Goal: Transaction & Acquisition: Purchase product/service

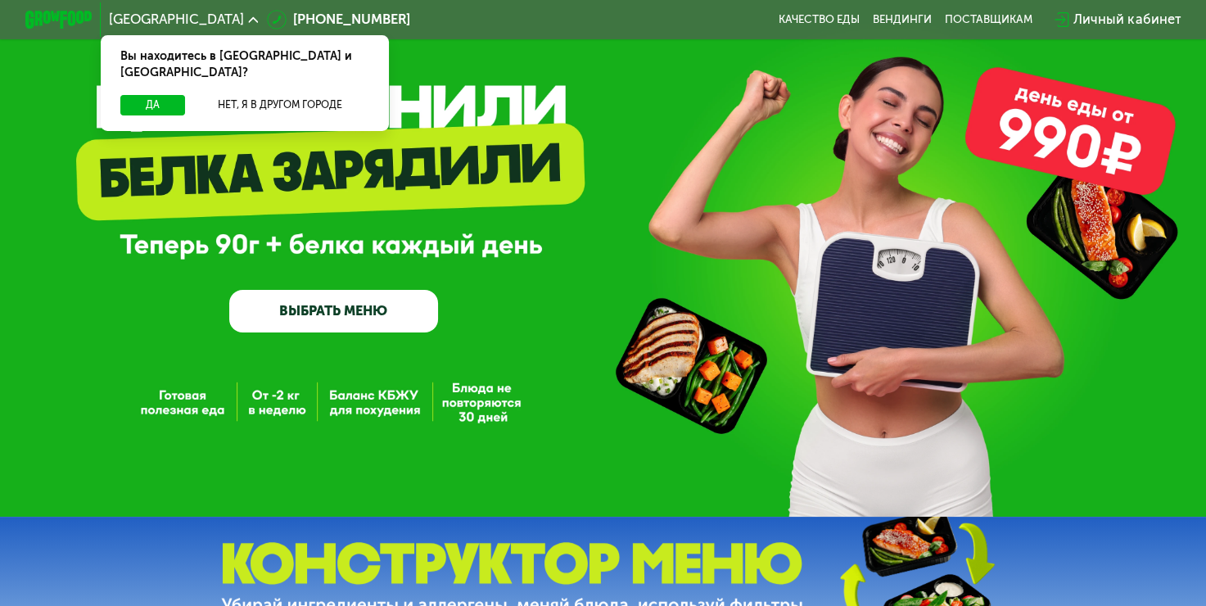
scroll to position [82, 0]
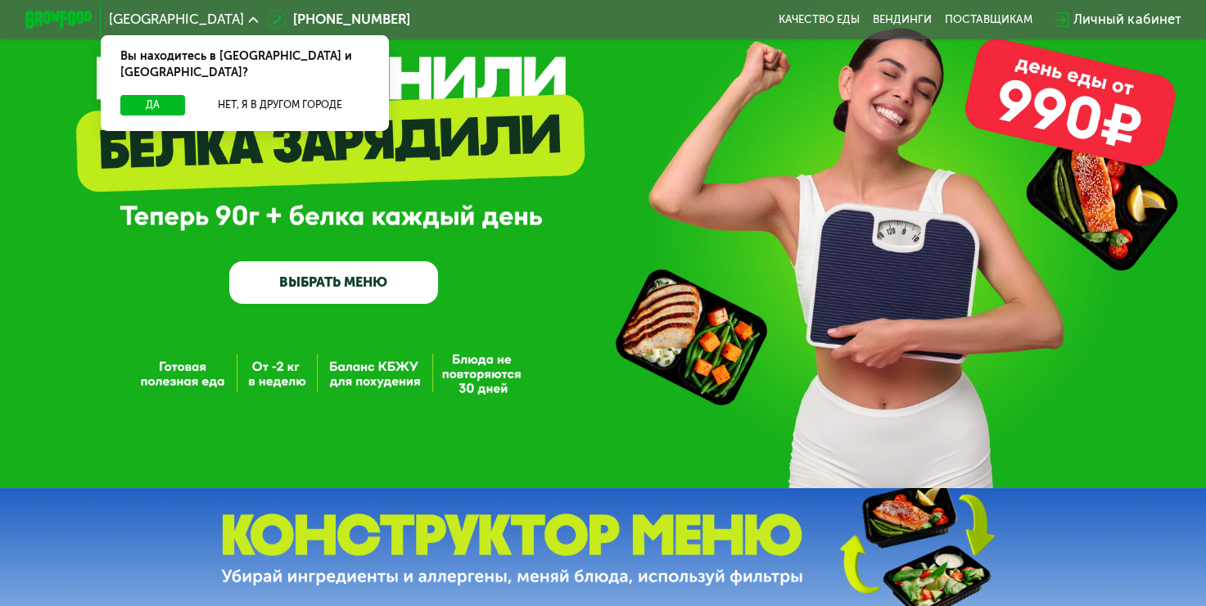
click at [360, 292] on link "ВЫБРАТЬ МЕНЮ" at bounding box center [333, 282] width 209 height 42
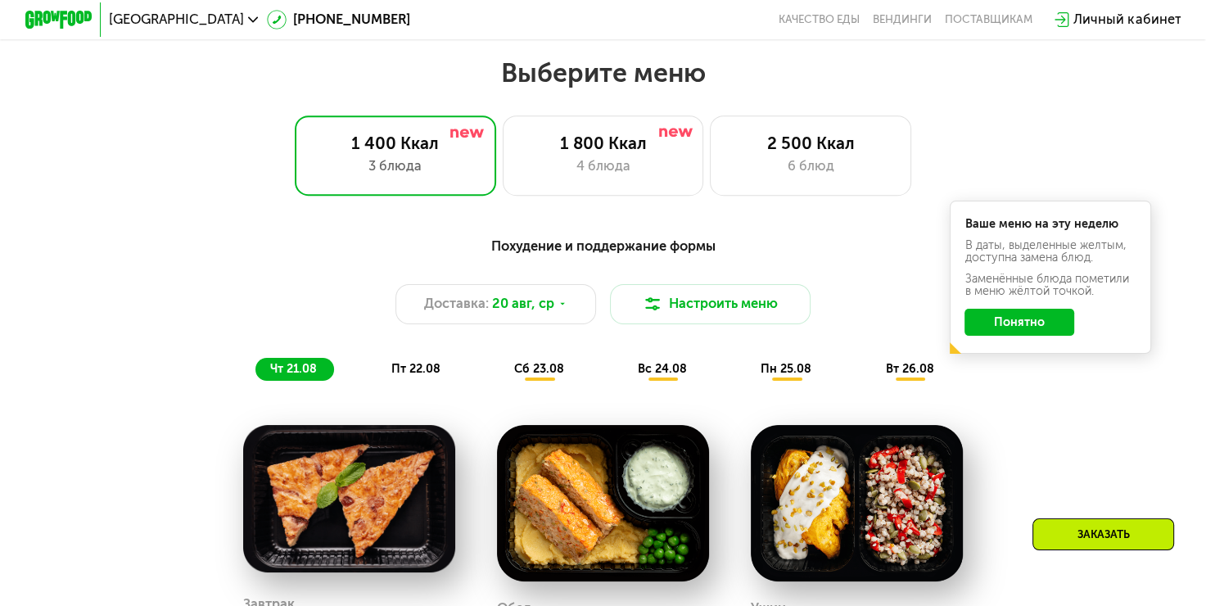
scroll to position [717, 0]
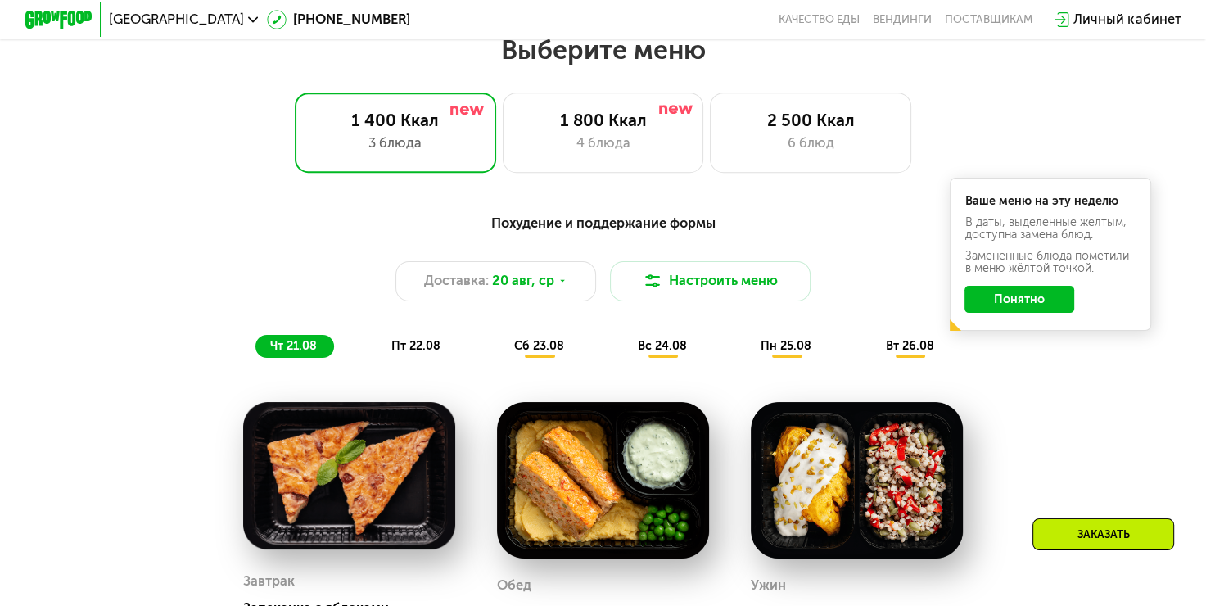
click at [1038, 305] on button "Понятно" at bounding box center [1020, 299] width 110 height 27
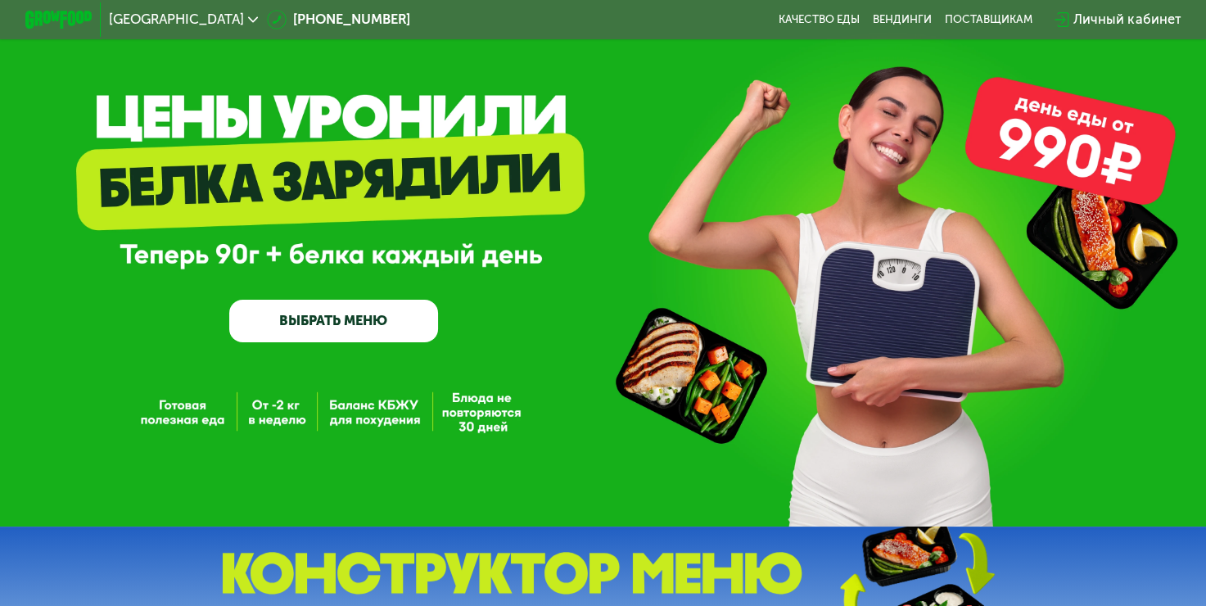
scroll to position [82, 0]
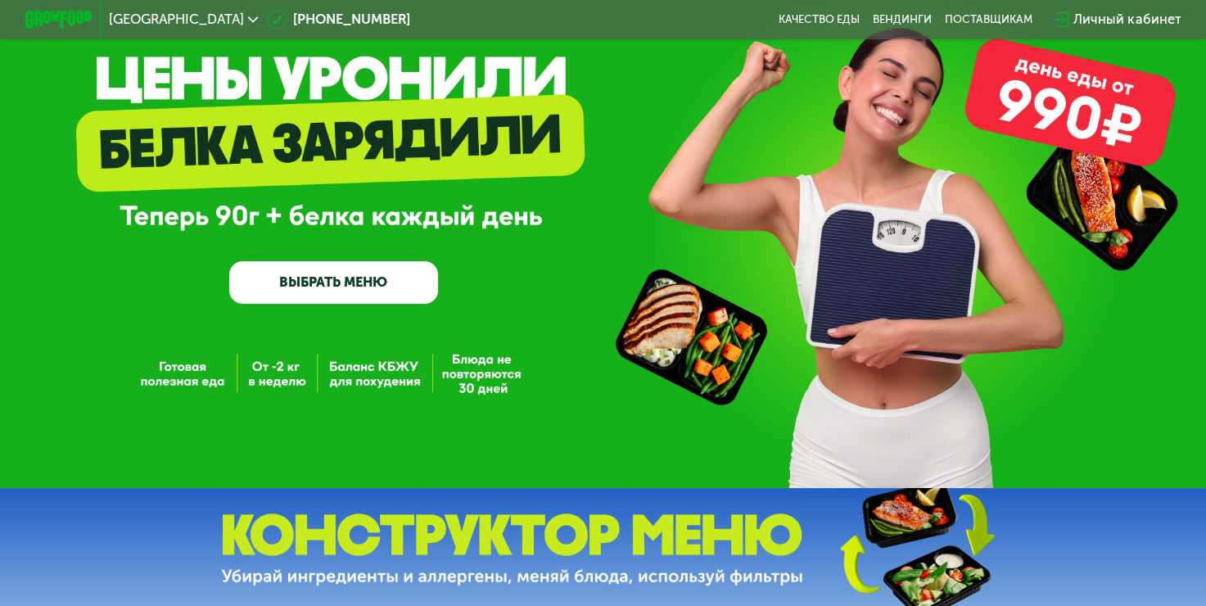
click at [360, 278] on link "ВЫБРАТЬ МЕНЮ" at bounding box center [333, 282] width 209 height 42
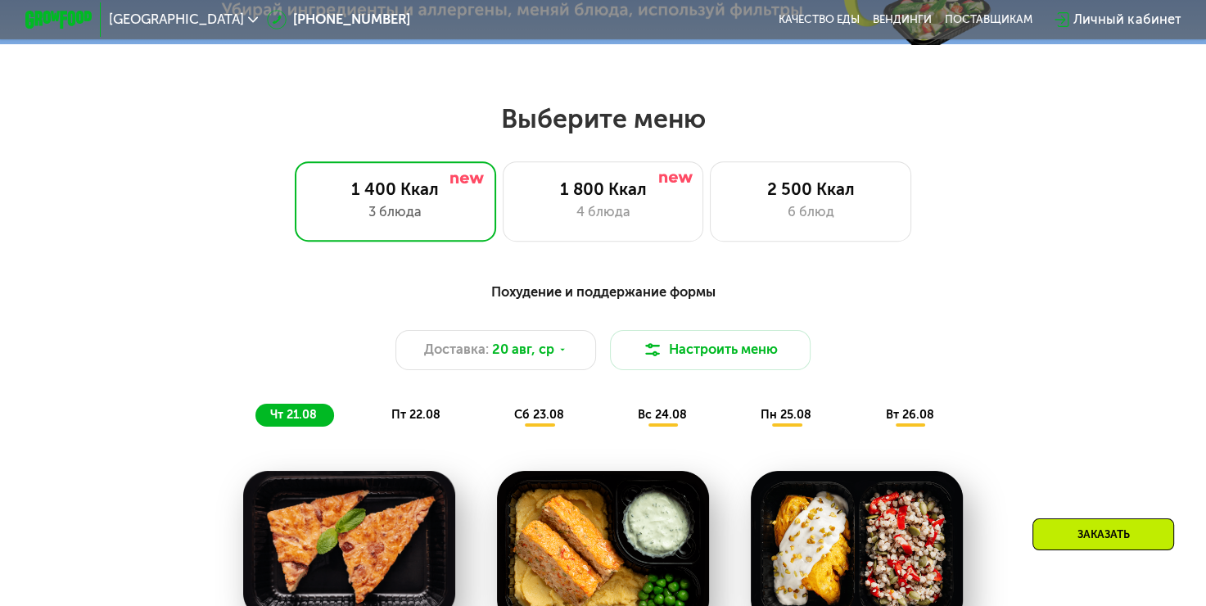
scroll to position [717, 0]
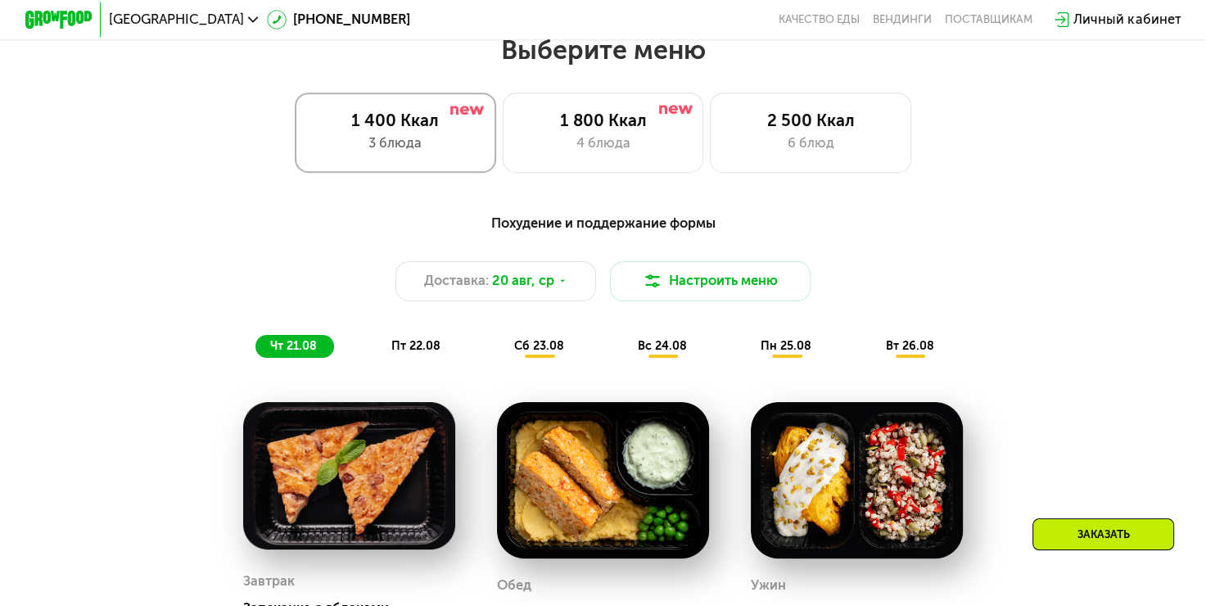
click at [403, 152] on div "3 блюда" at bounding box center [396, 143] width 166 height 20
click at [628, 131] on div "1 800 Ккал" at bounding box center [603, 121] width 166 height 20
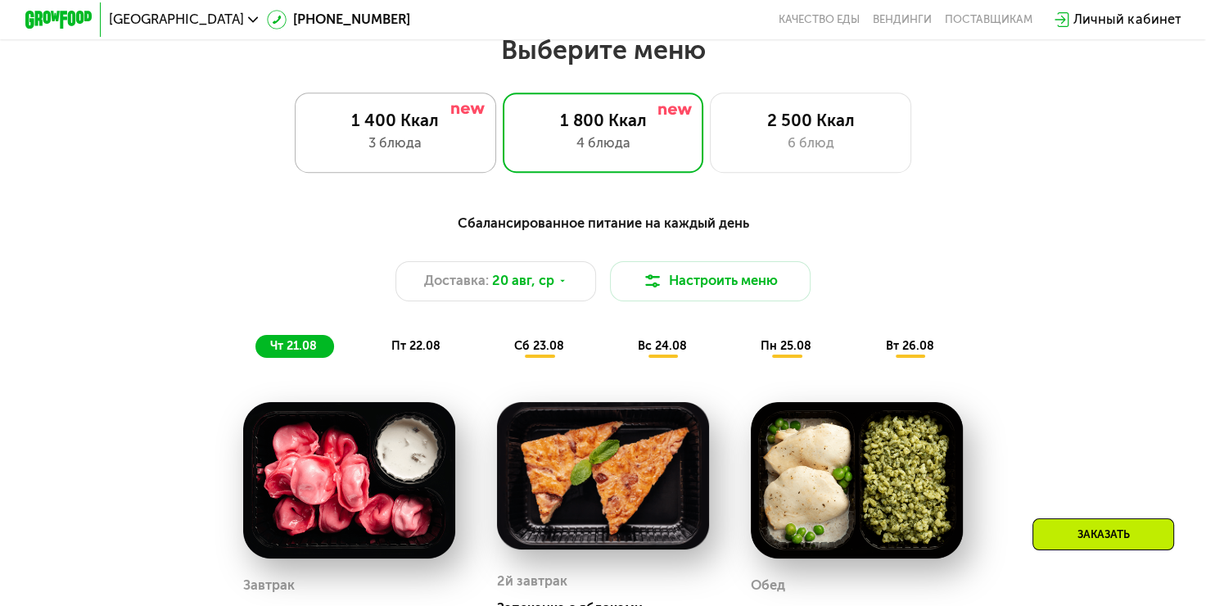
click at [423, 141] on div "3 блюда" at bounding box center [396, 143] width 166 height 20
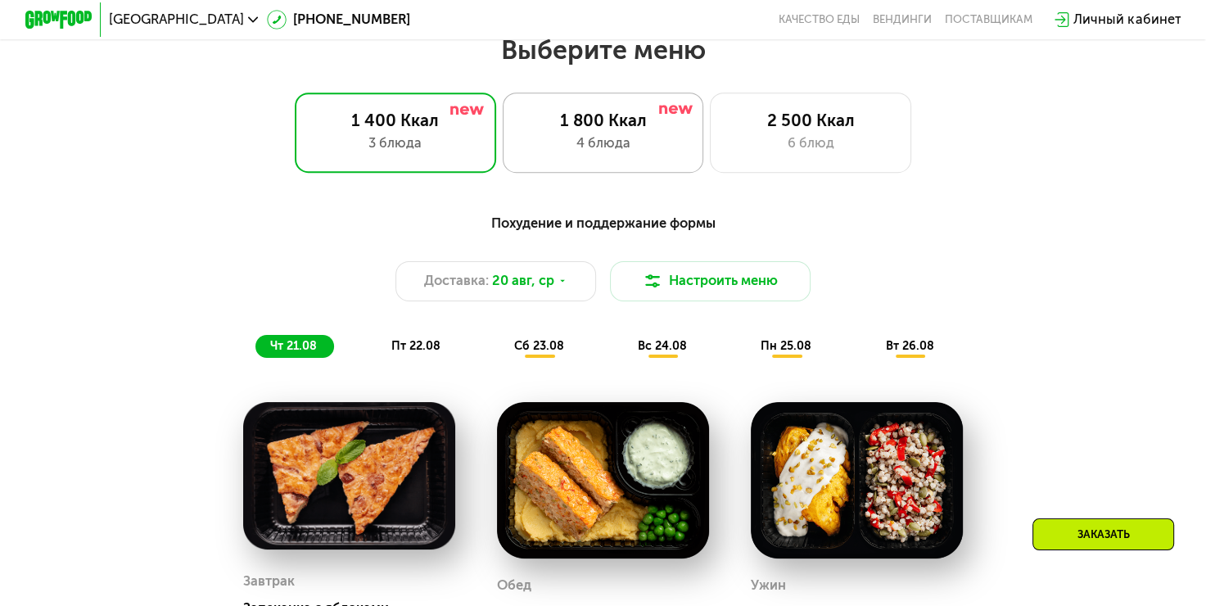
drag, startPoint x: 642, startPoint y: 171, endPoint x: 613, endPoint y: 161, distance: 30.3
click at [710, 172] on div "1 800 Ккал 4 блюда" at bounding box center [810, 133] width 201 height 80
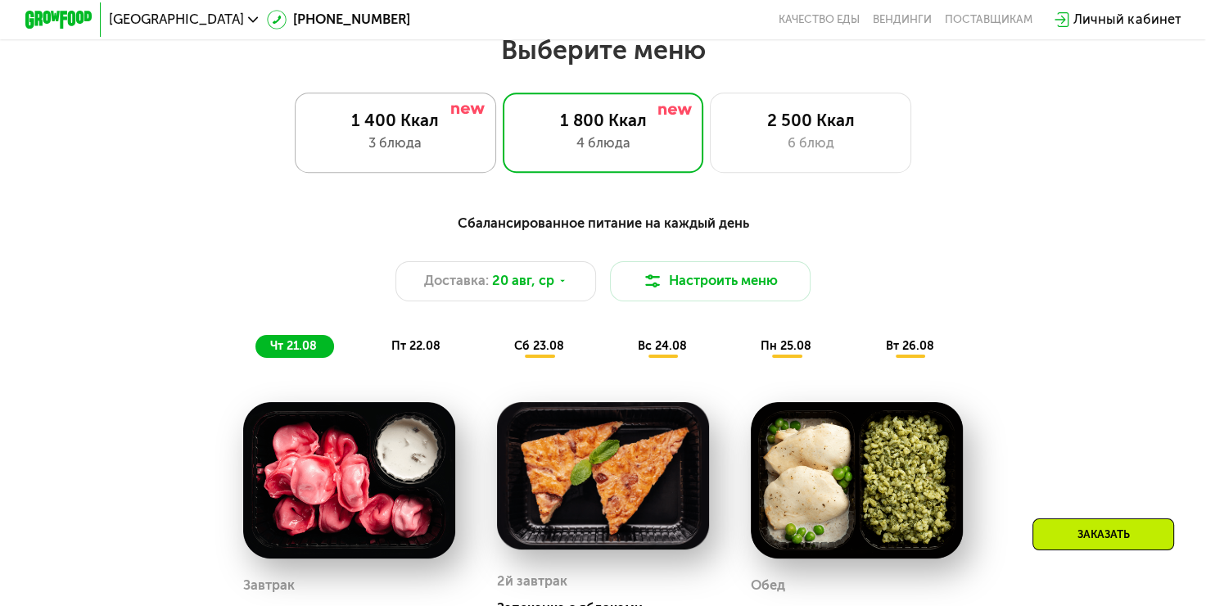
click at [442, 141] on div "3 блюда" at bounding box center [396, 143] width 166 height 20
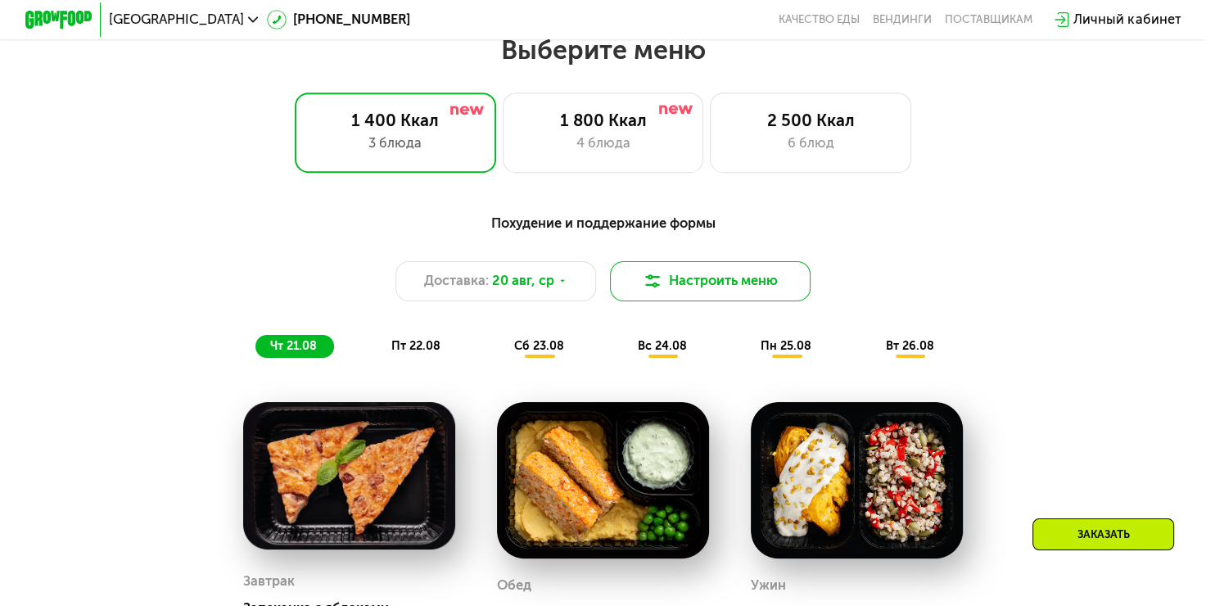
click at [720, 297] on button "Настроить меню" at bounding box center [710, 281] width 201 height 40
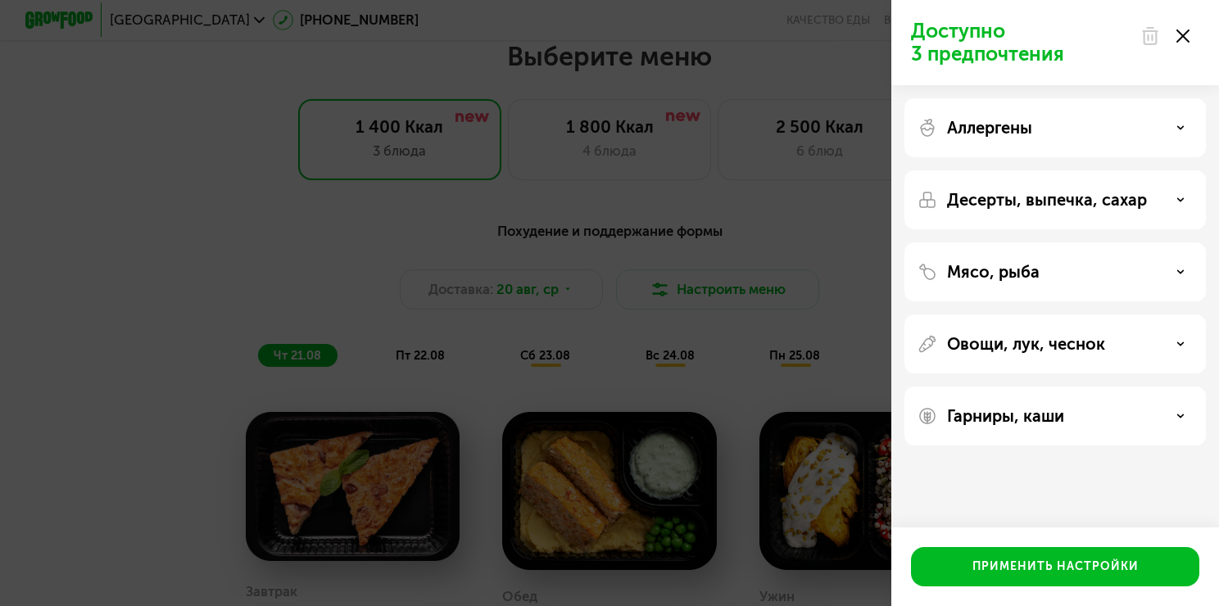
click at [1189, 134] on div "Аллергены" at bounding box center [1054, 128] width 275 height 20
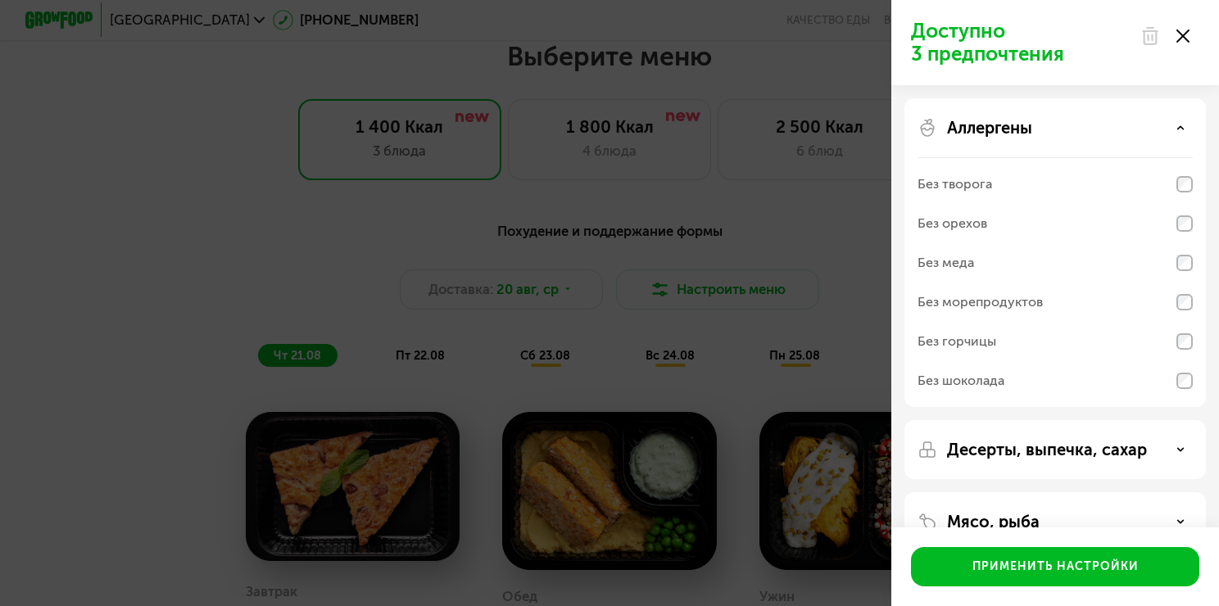
click at [1189, 134] on div "Аллергены" at bounding box center [1054, 128] width 275 height 20
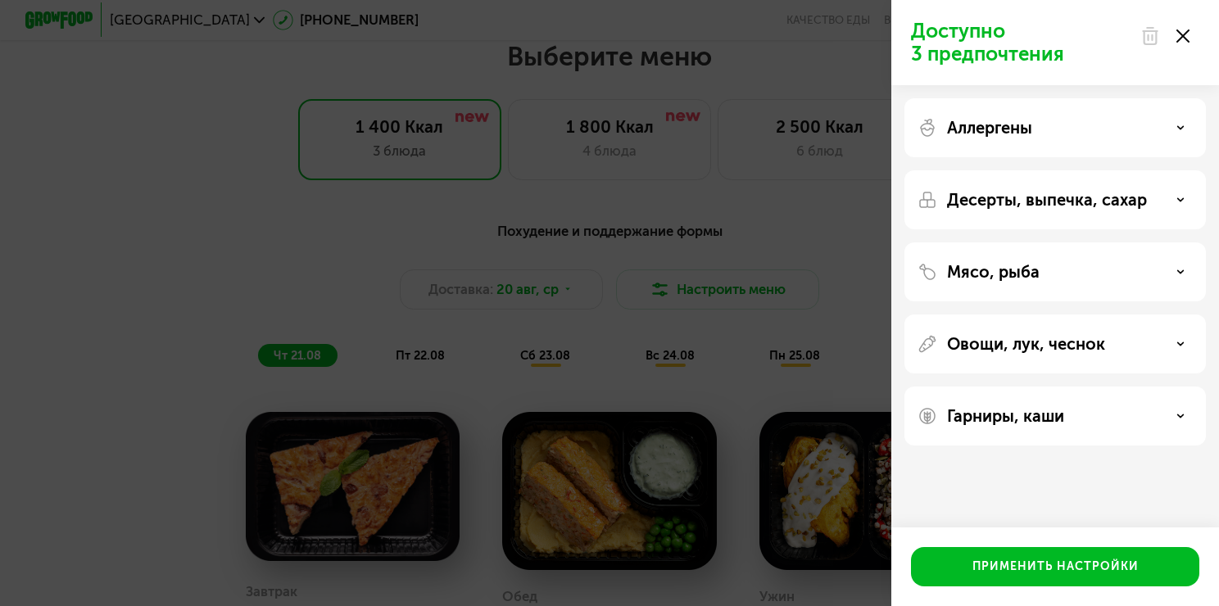
click at [1146, 192] on div "Десерты, выпечка, сахар" at bounding box center [1054, 200] width 275 height 20
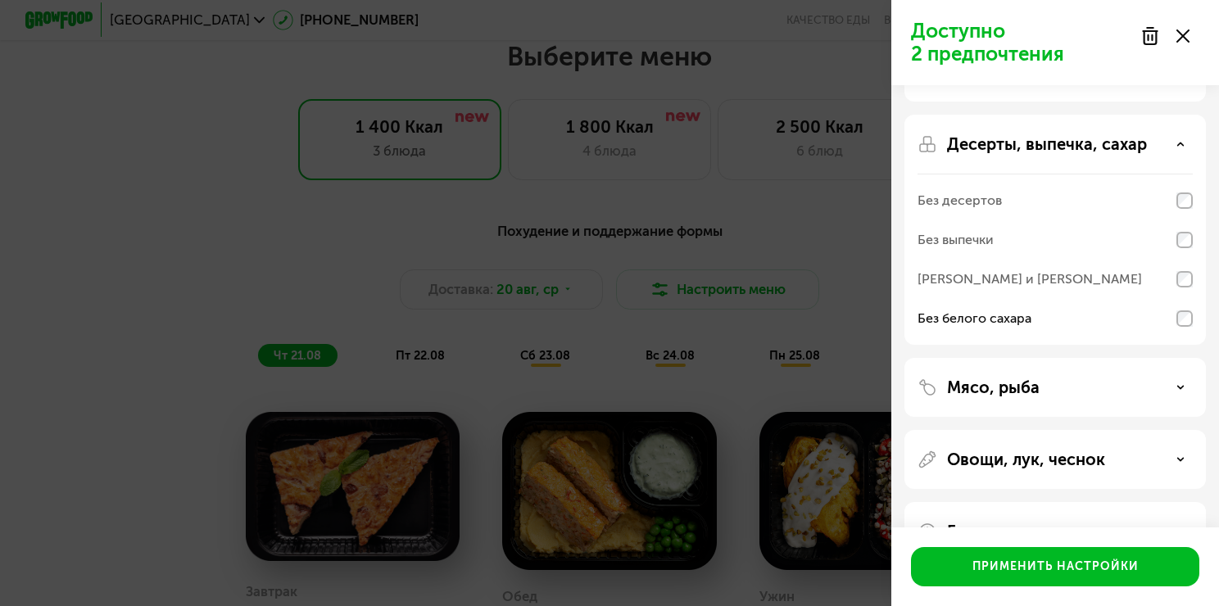
scroll to position [105, 0]
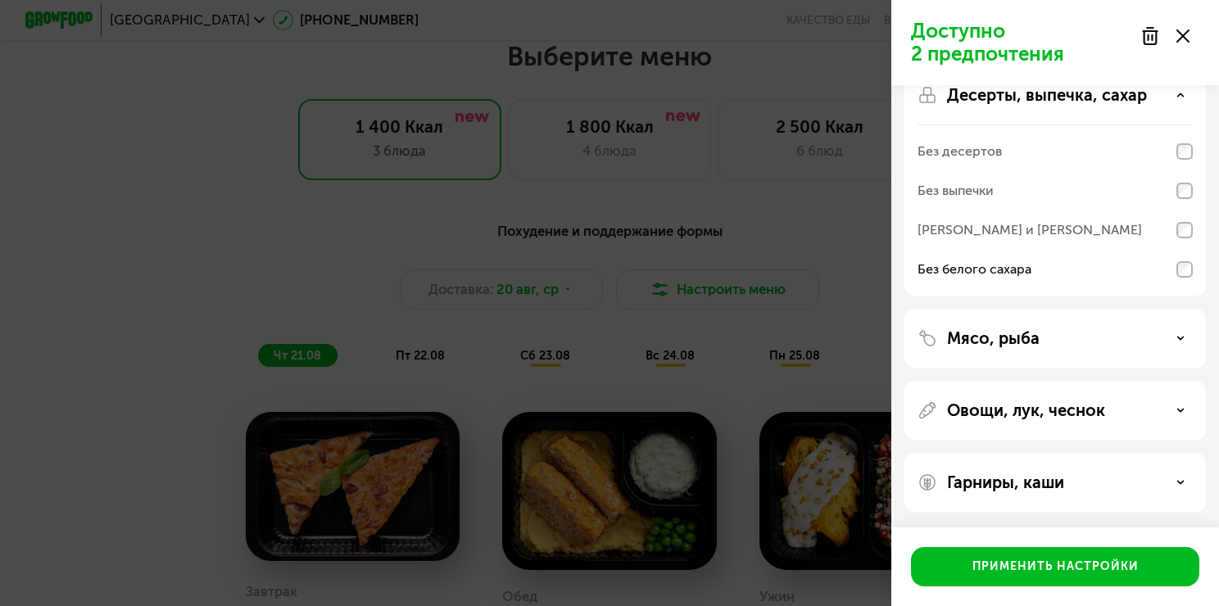
click at [1024, 333] on p "Мясо, рыба" at bounding box center [993, 338] width 93 height 20
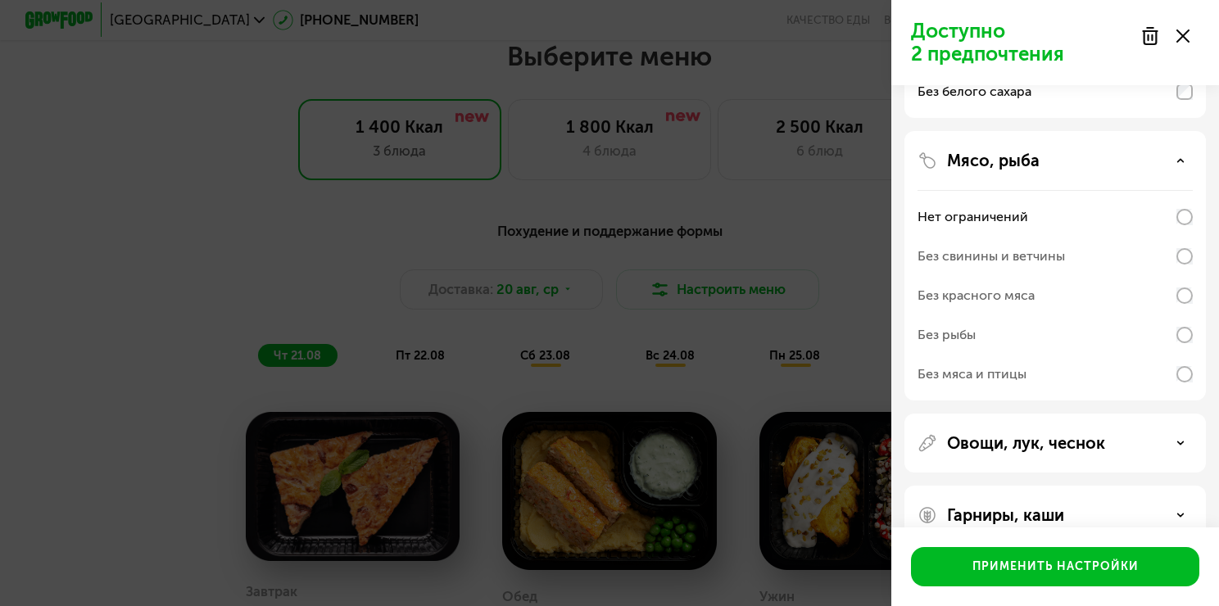
scroll to position [315, 0]
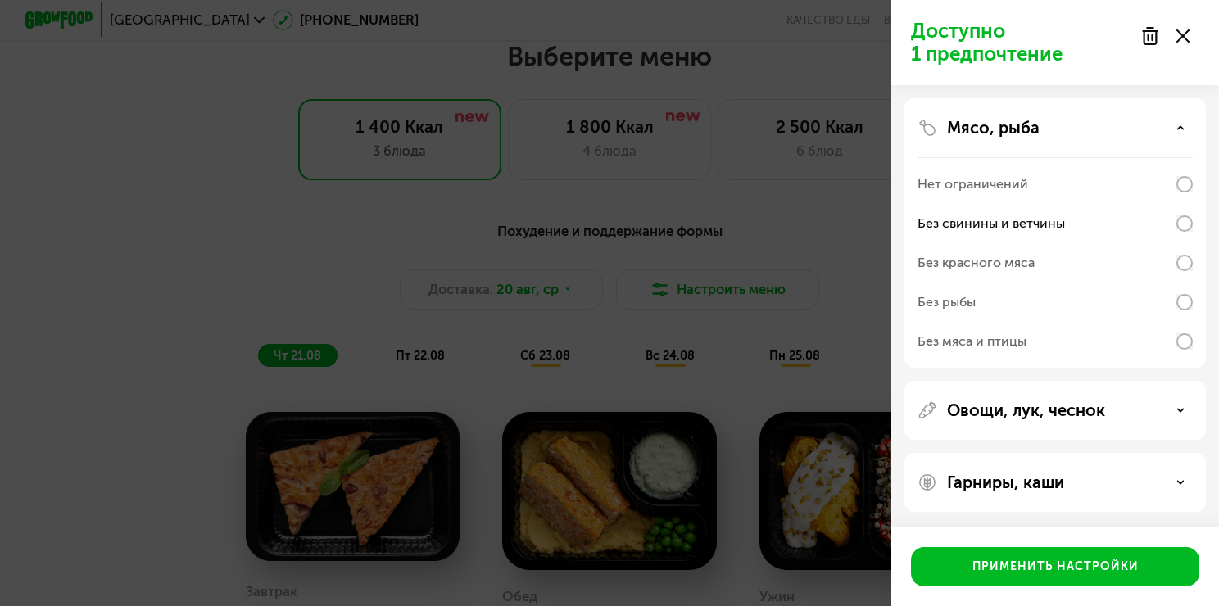
click at [1097, 453] on div "Овощи, лук, чеснок" at bounding box center [1054, 482] width 301 height 59
click at [1138, 453] on div "Овощи, лук, чеснок" at bounding box center [1054, 482] width 301 height 59
click at [1170, 406] on div "Овощи, лук, чеснок" at bounding box center [1054, 410] width 275 height 20
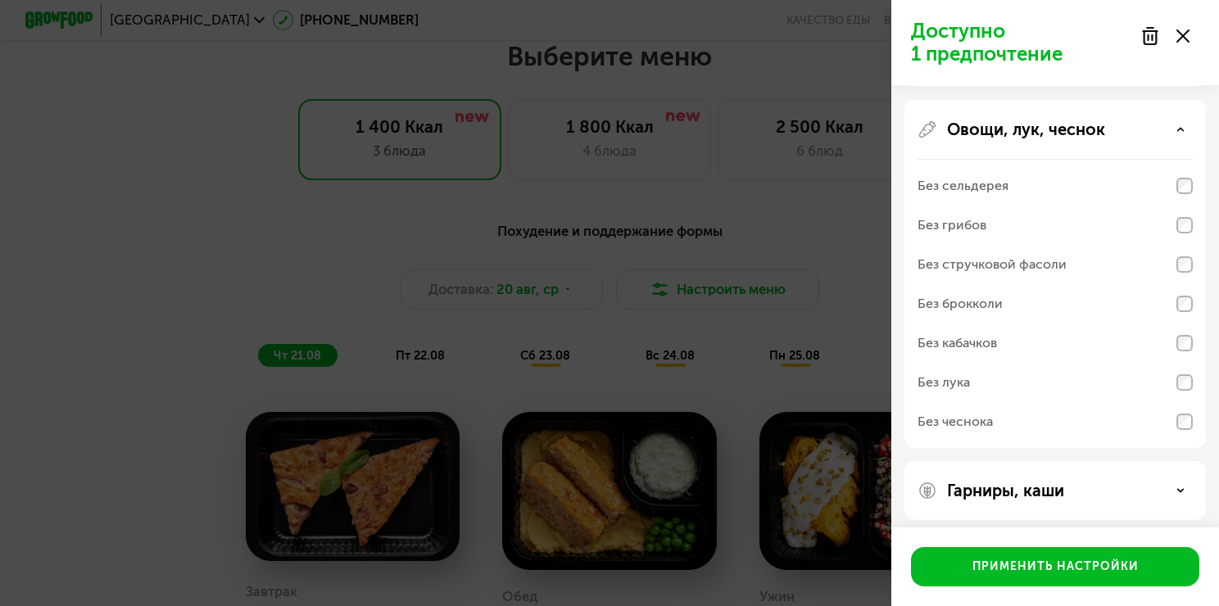
scroll to position [604, 0]
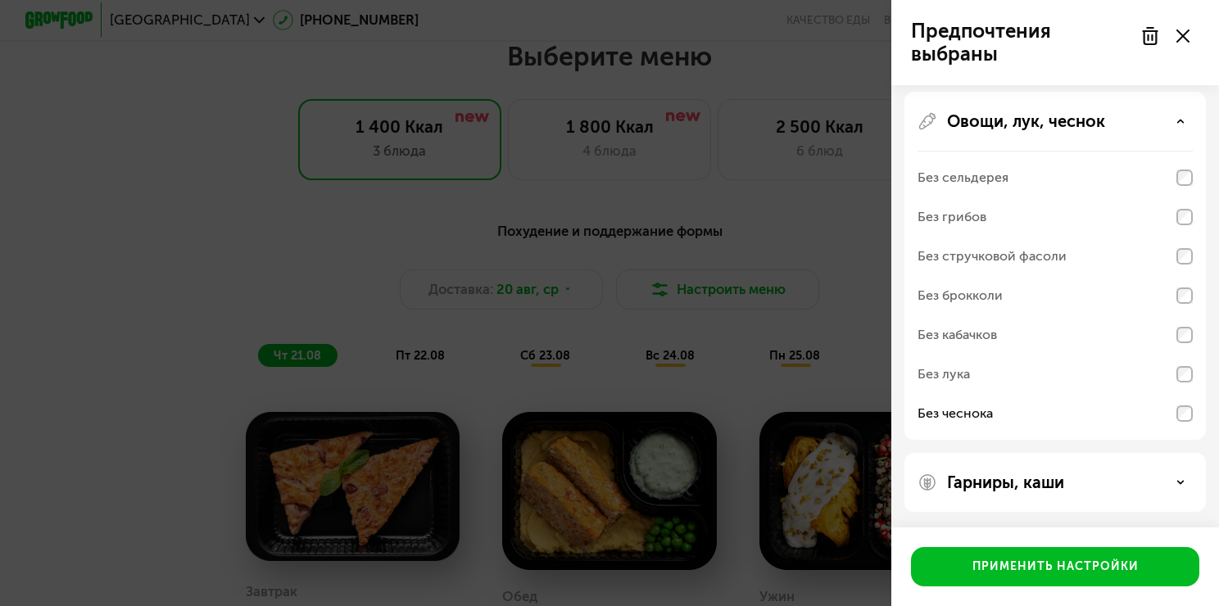
click at [1183, 394] on div "Без лука" at bounding box center [1054, 413] width 275 height 39
click at [1147, 480] on div "Гарниры, каши" at bounding box center [1054, 483] width 275 height 20
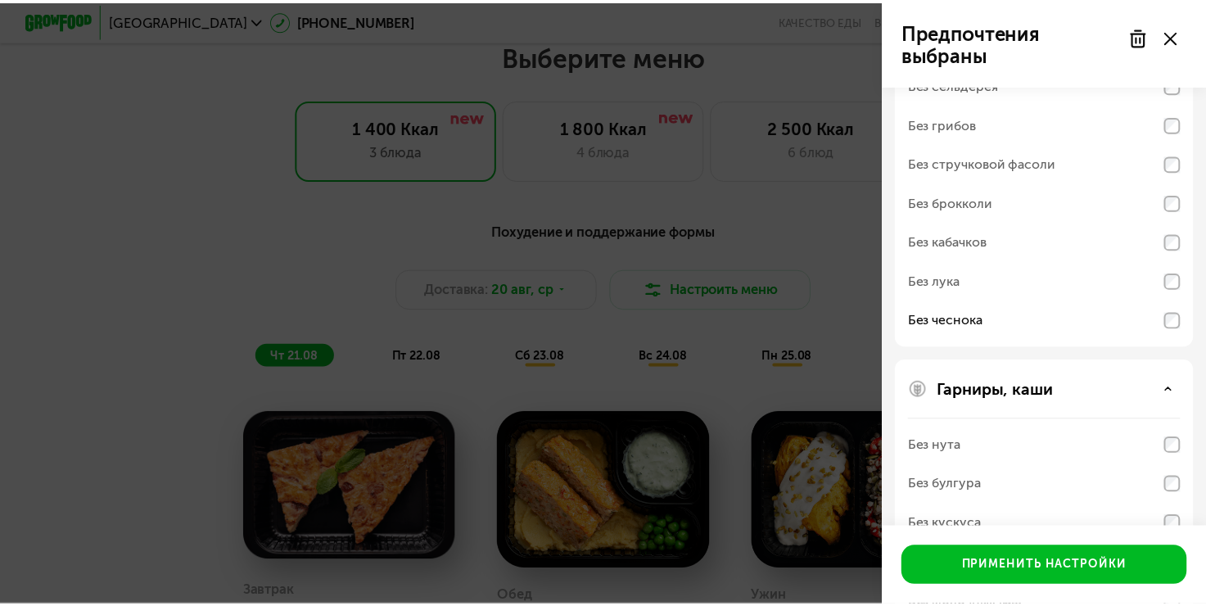
scroll to position [815, 0]
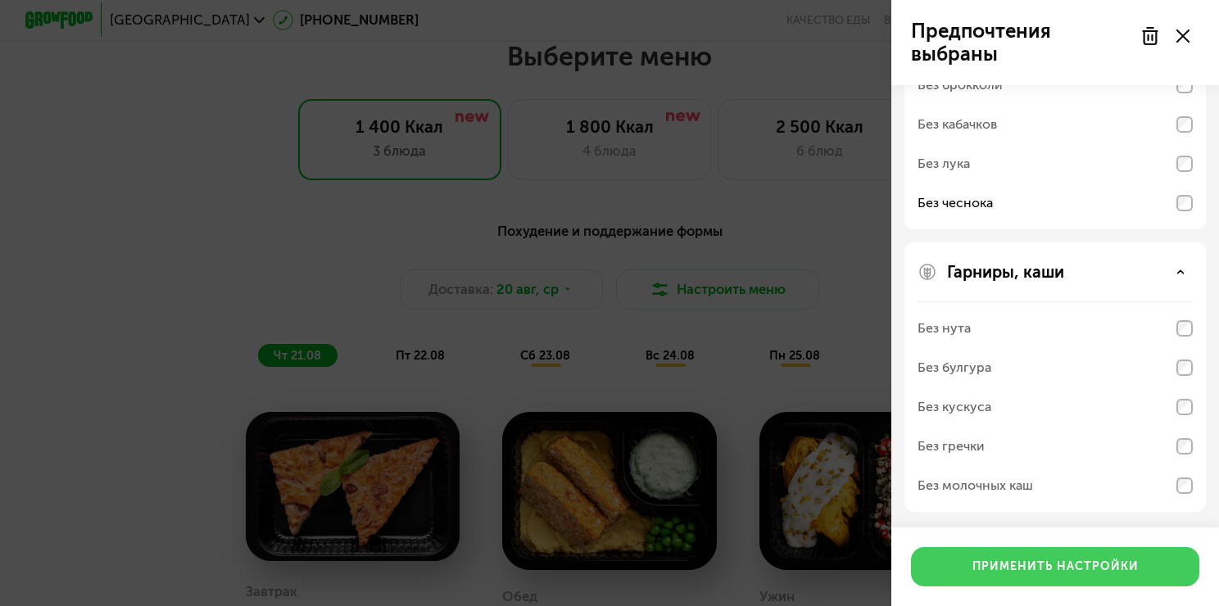
click at [1143, 557] on button "Применить настройки" at bounding box center [1055, 566] width 288 height 39
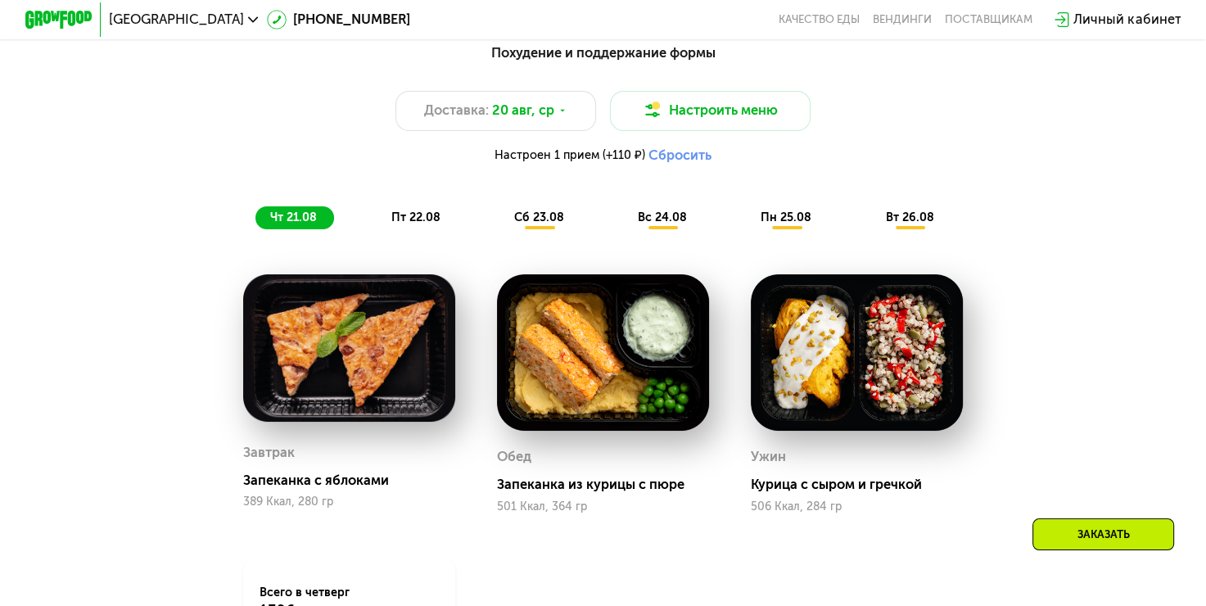
scroll to position [799, 0]
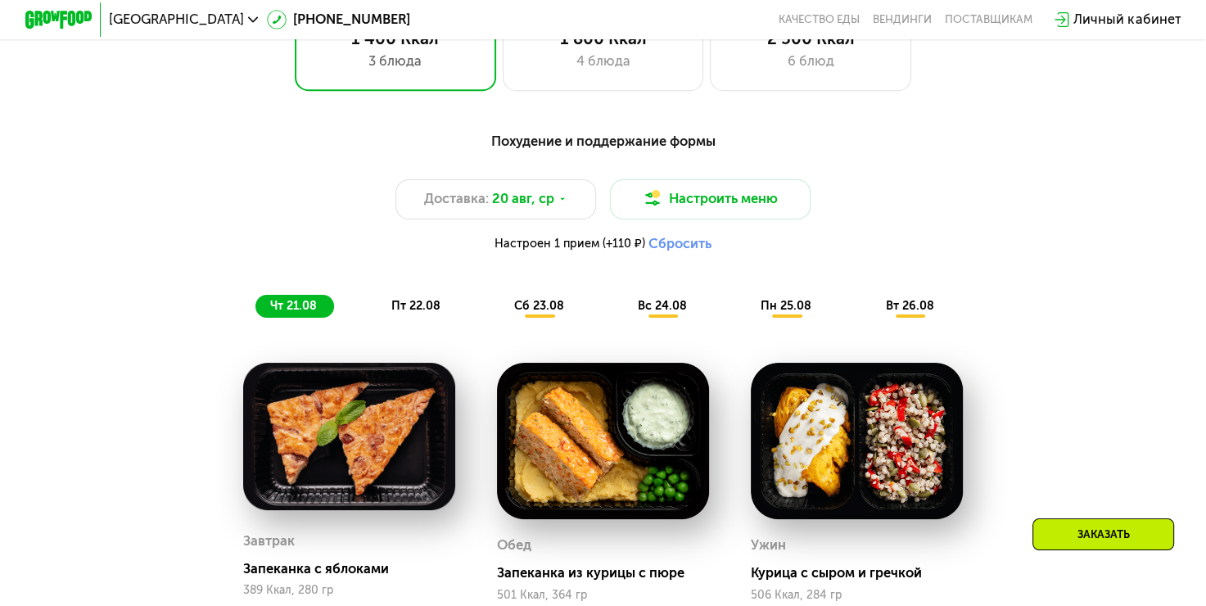
click at [672, 252] on button "Сбросить" at bounding box center [680, 244] width 63 height 16
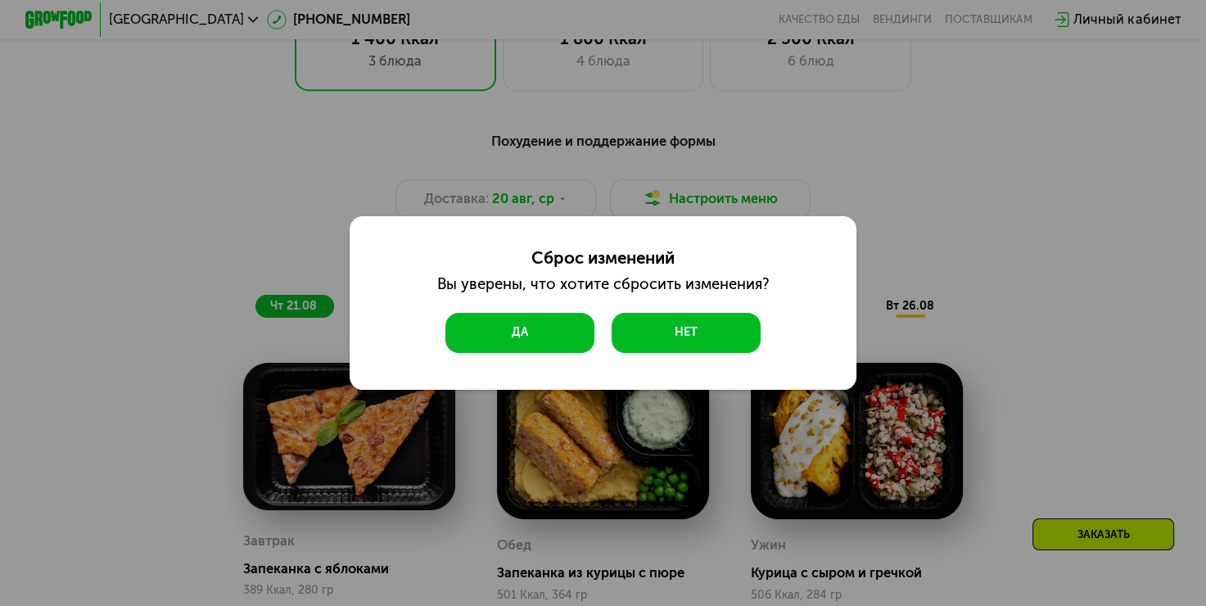
drag, startPoint x: 575, startPoint y: 328, endPoint x: 583, endPoint y: 331, distance: 8.8
click at [577, 330] on button "Да" at bounding box center [521, 333] width 150 height 40
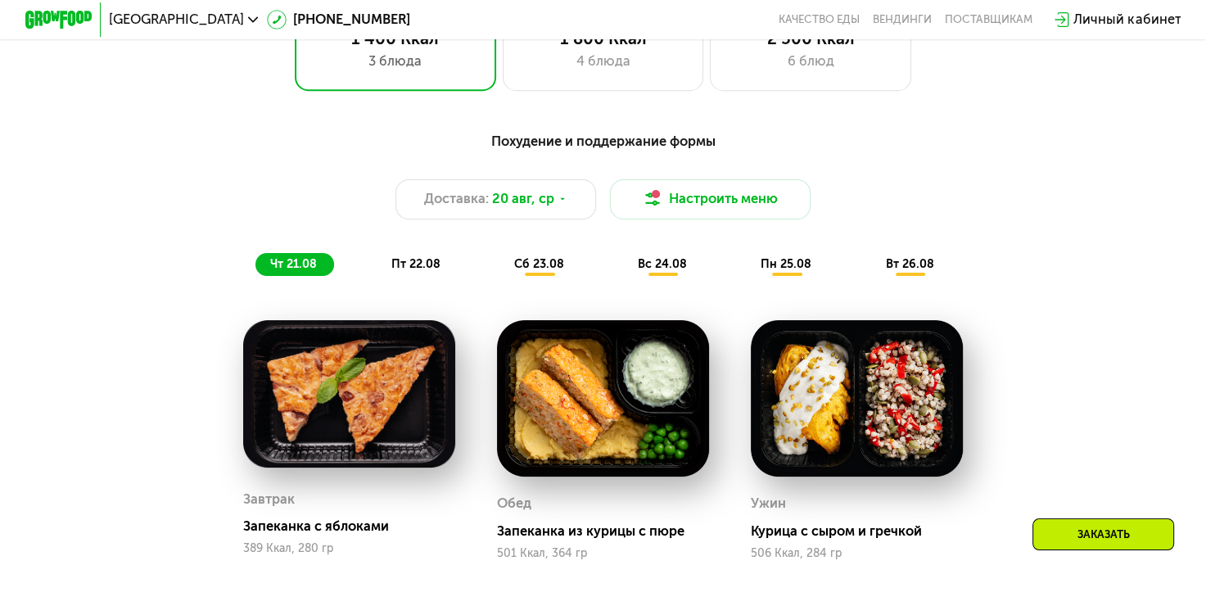
click at [401, 266] on span "пт 22.08" at bounding box center [415, 264] width 49 height 14
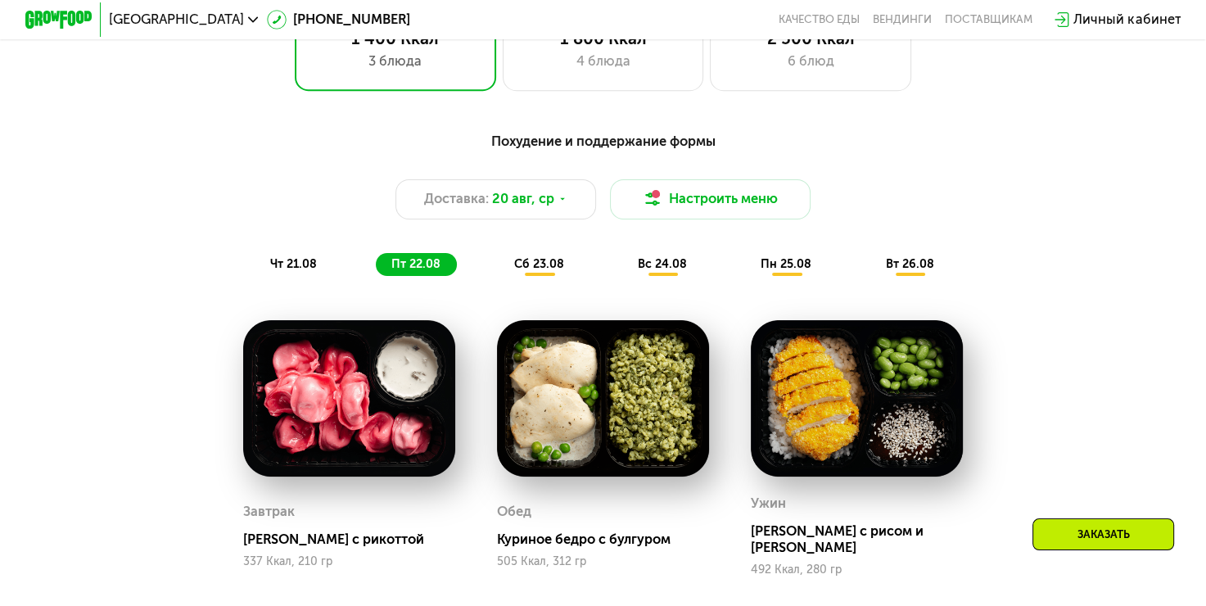
click at [541, 271] on span "сб 23.08" at bounding box center [539, 264] width 50 height 14
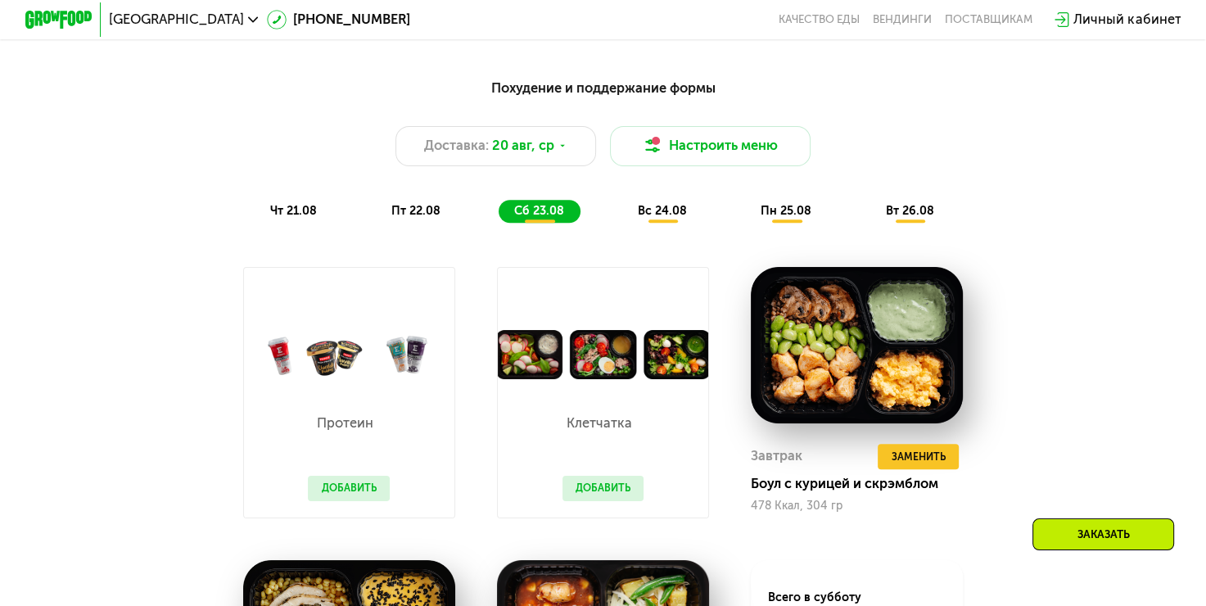
scroll to position [881, 0]
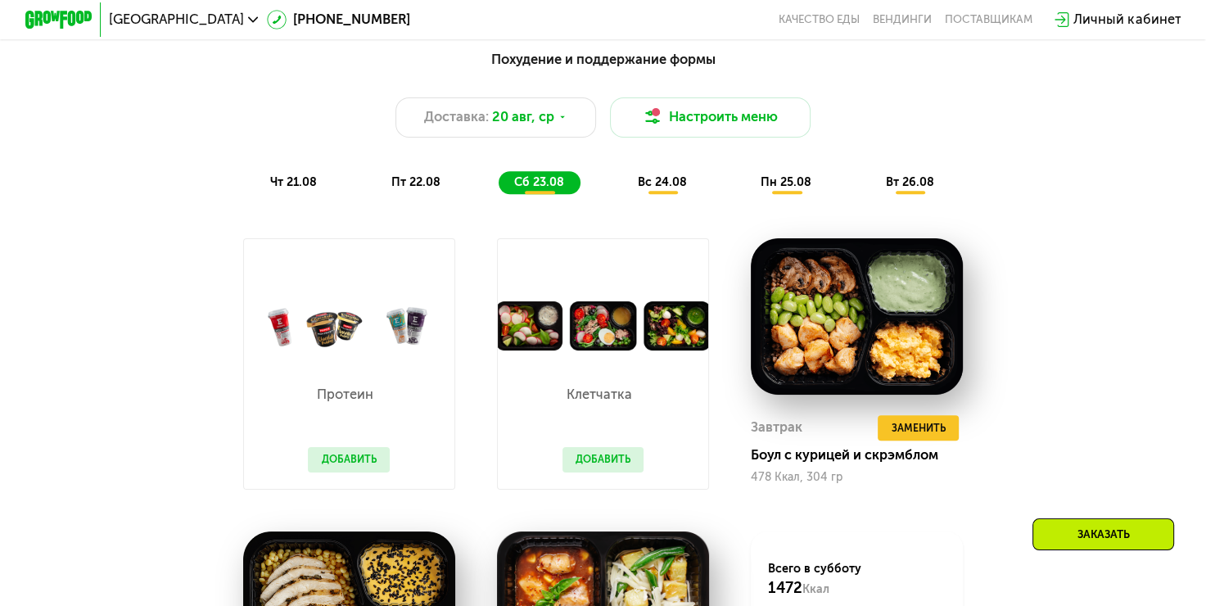
click at [746, 195] on div "вс 24.08" at bounding box center [787, 183] width 83 height 24
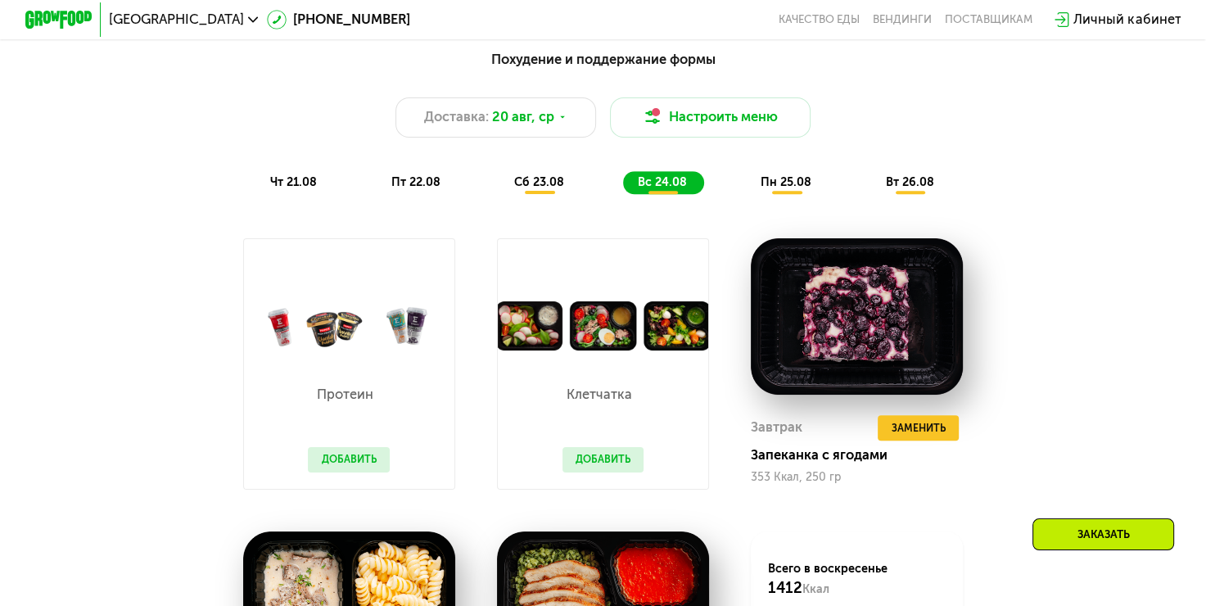
drag, startPoint x: 786, startPoint y: 197, endPoint x: 846, endPoint y: 198, distance: 59.8
click at [788, 189] on span "пн 25.08" at bounding box center [786, 182] width 51 height 14
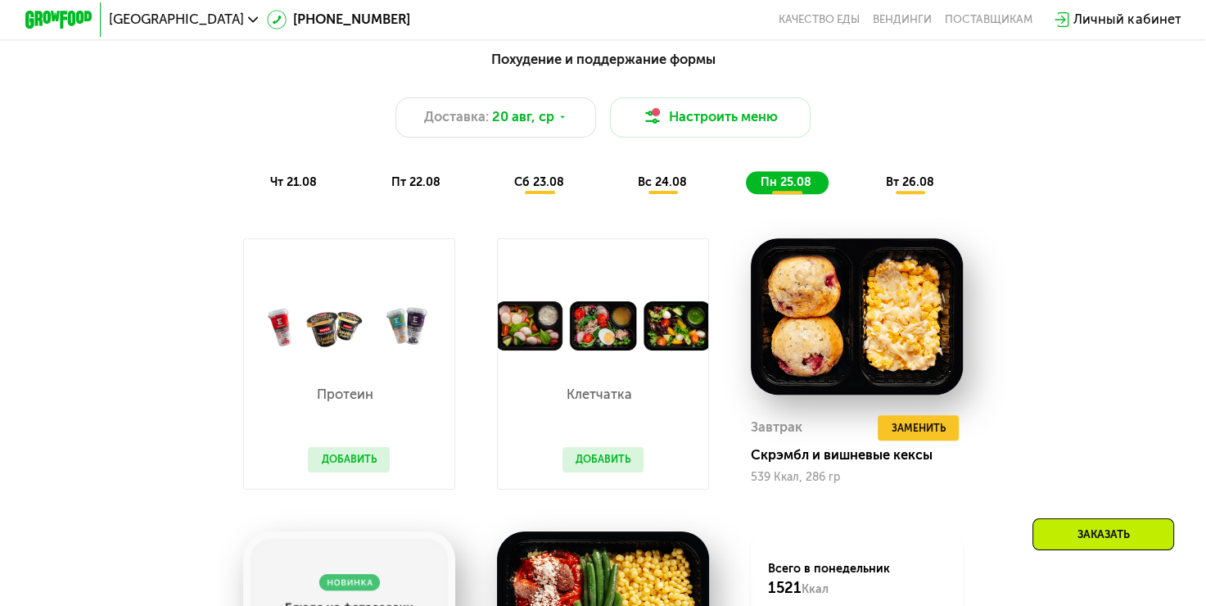
click at [901, 189] on span "вт 26.08" at bounding box center [909, 182] width 48 height 14
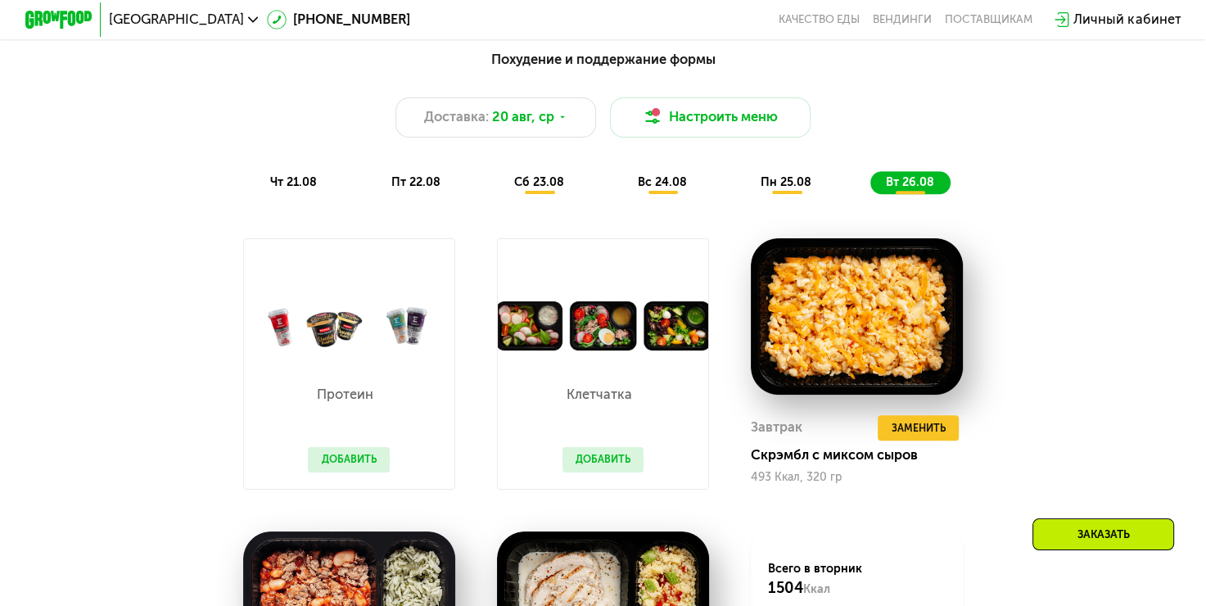
click at [294, 189] on span "чт 21.08" at bounding box center [293, 182] width 47 height 14
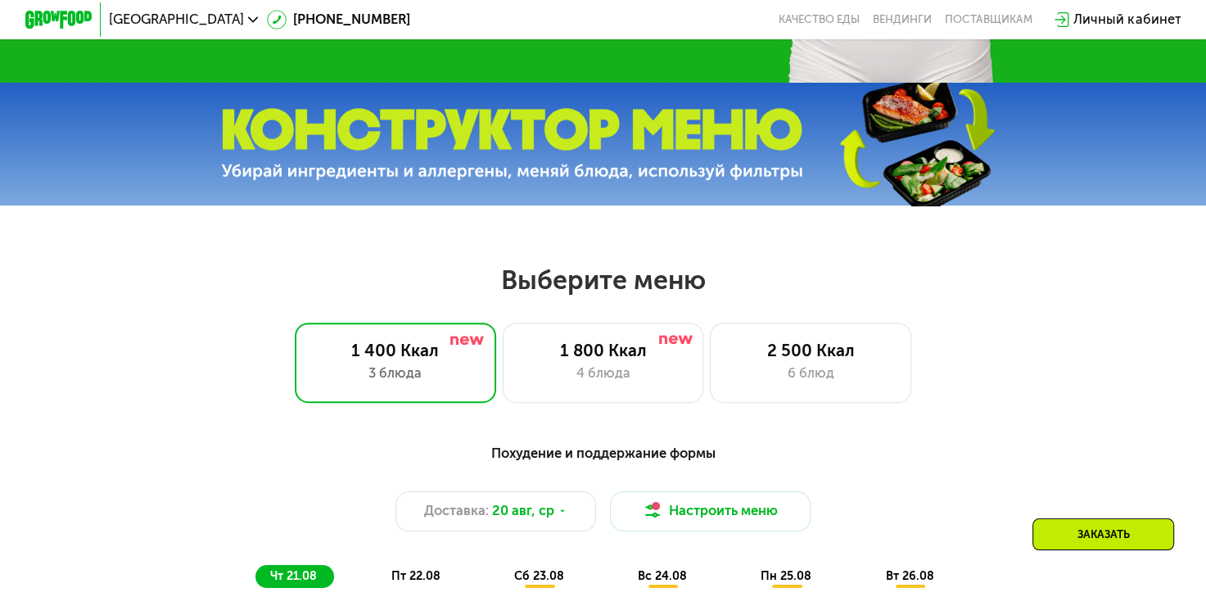
scroll to position [472, 0]
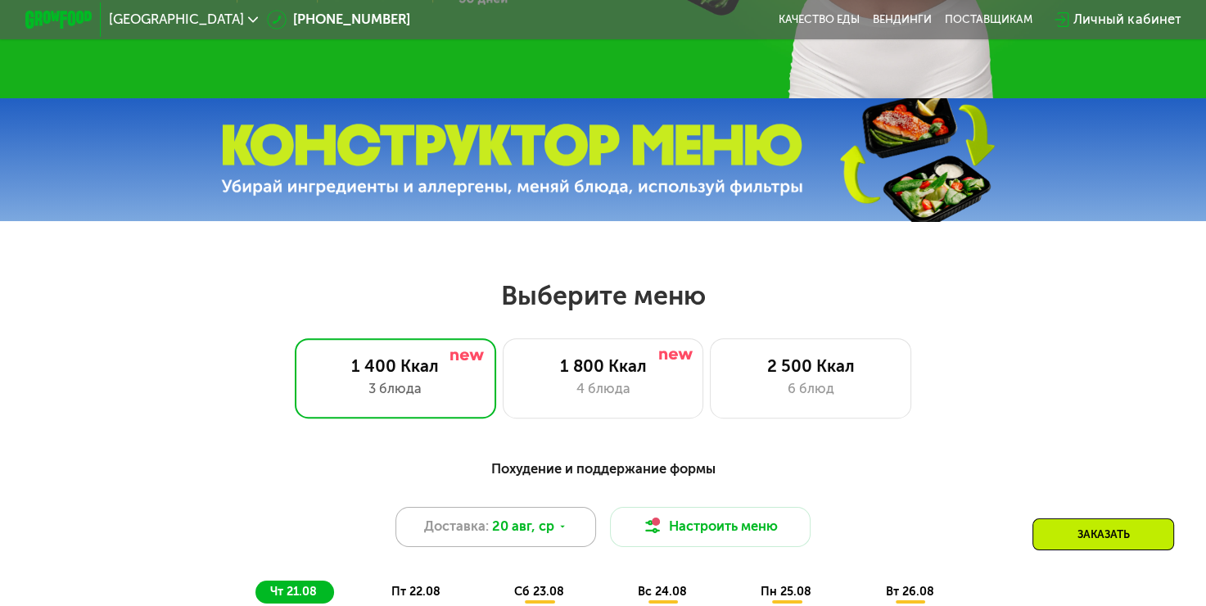
click at [581, 531] on div "Доставка: [DATE]" at bounding box center [496, 527] width 201 height 40
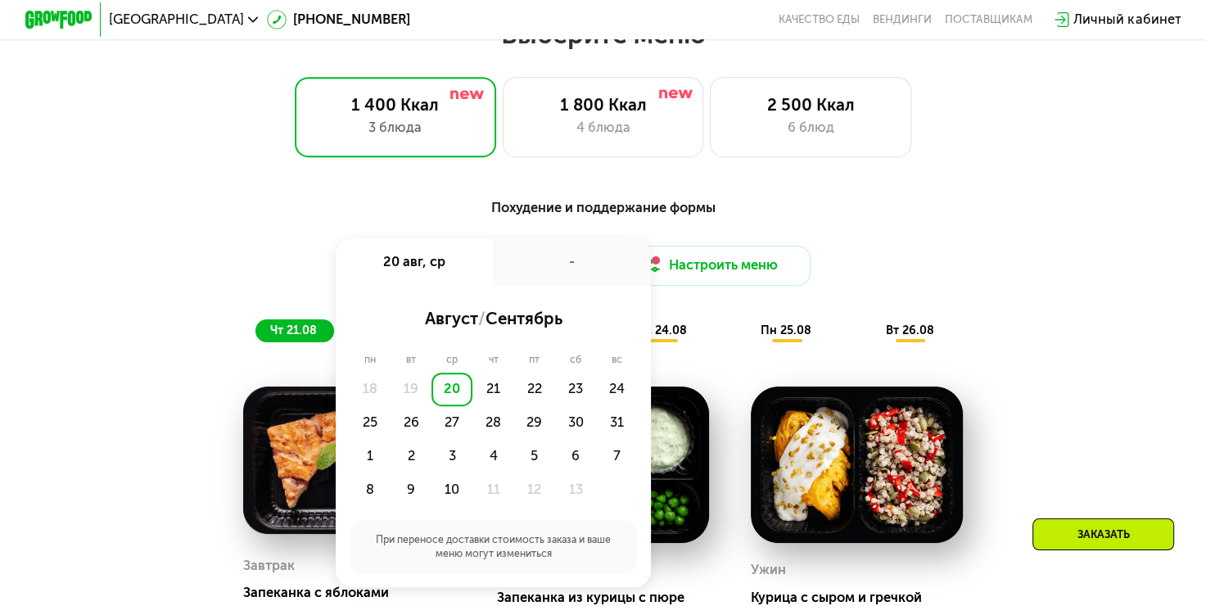
scroll to position [799, 0]
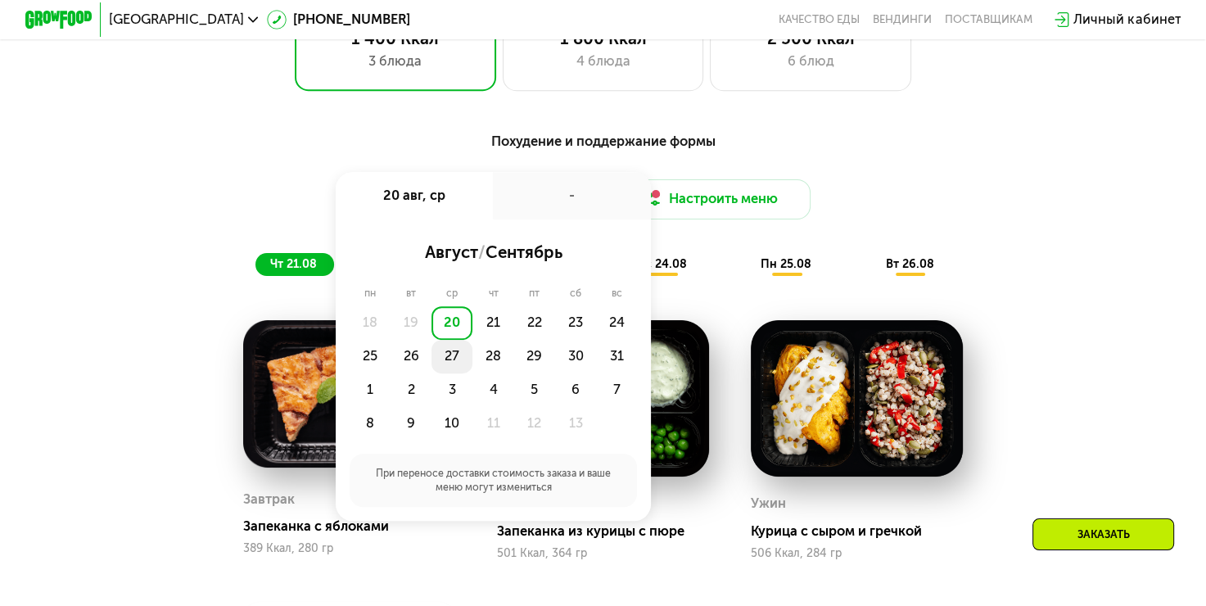
click at [473, 367] on div "27" at bounding box center [493, 357] width 41 height 34
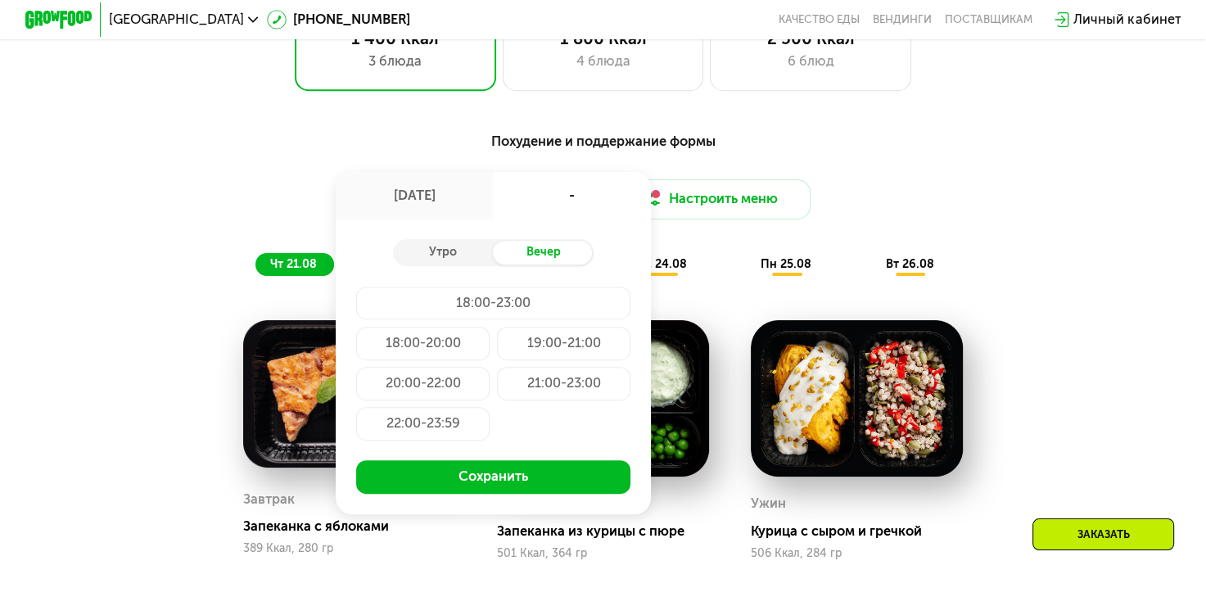
click at [985, 242] on div "Похудение и поддержание формы Доставка: [DATE] авг, ср - Утро Вечер 18:00-23:00…" at bounding box center [603, 203] width 992 height 145
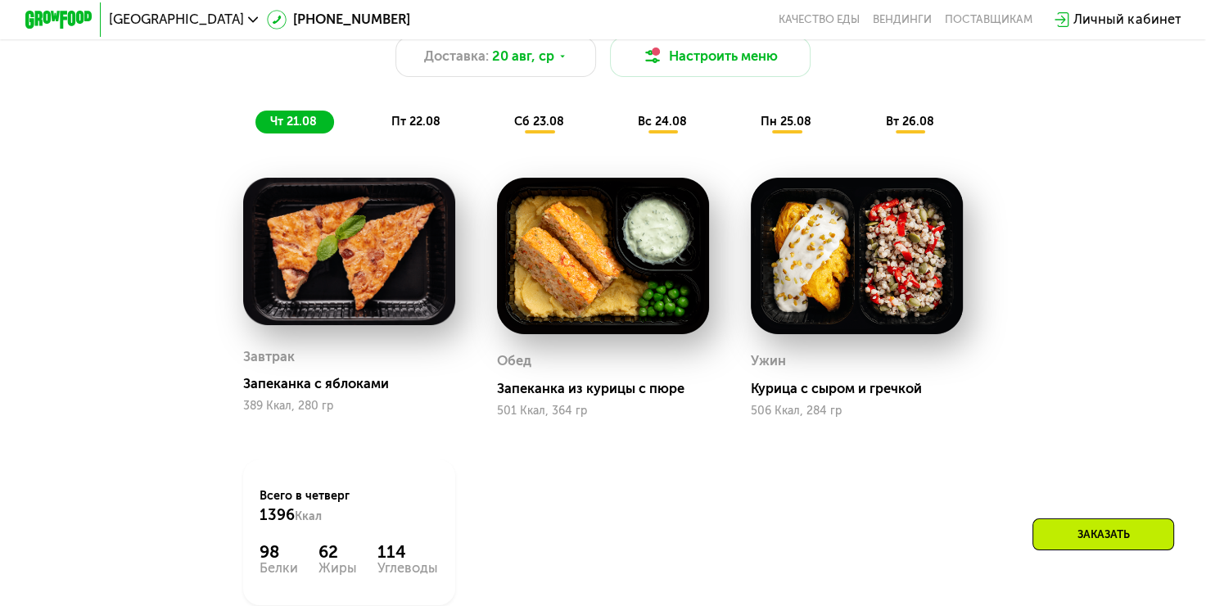
scroll to position [1127, 0]
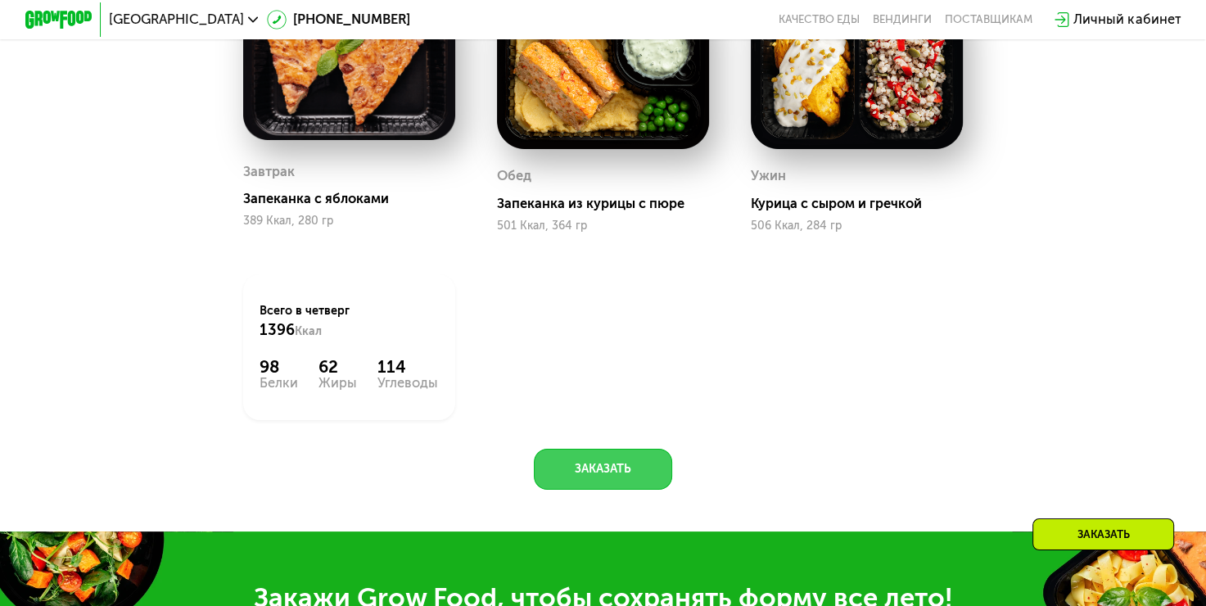
click at [600, 488] on button "Заказать" at bounding box center [603, 469] width 138 height 40
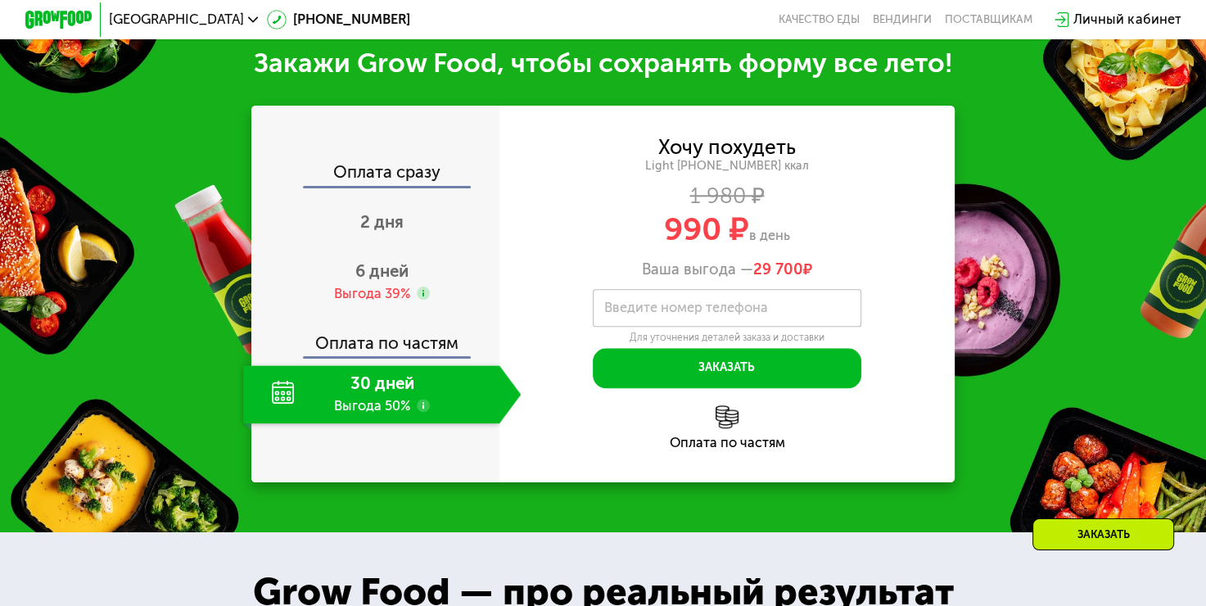
scroll to position [1672, 0]
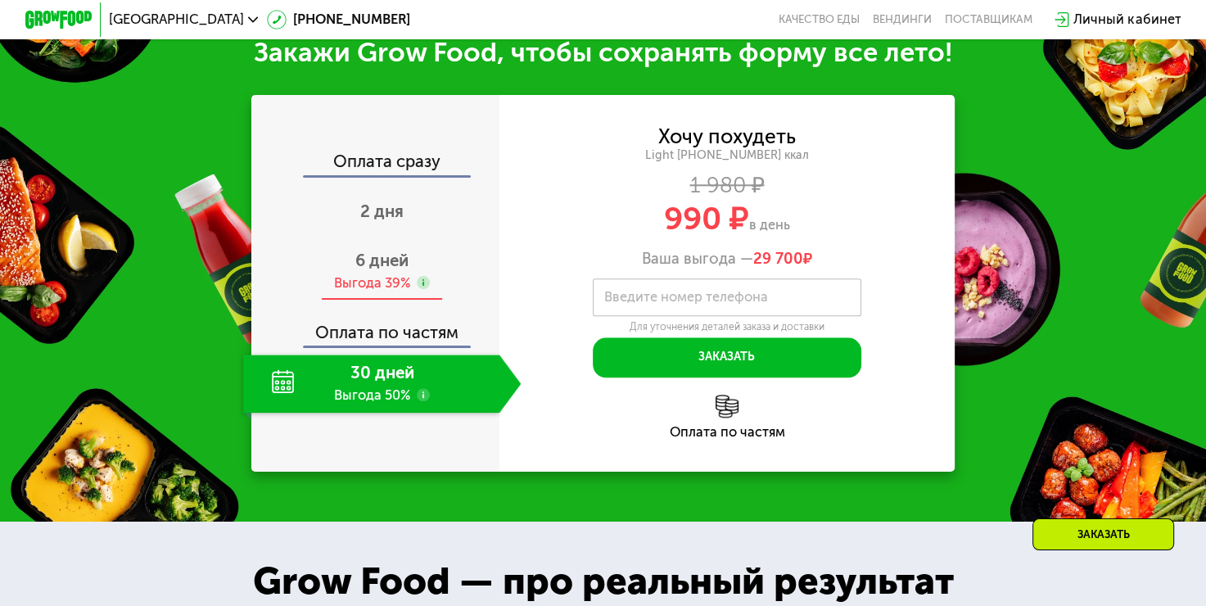
click at [400, 293] on div "Выгода 39%" at bounding box center [372, 283] width 76 height 19
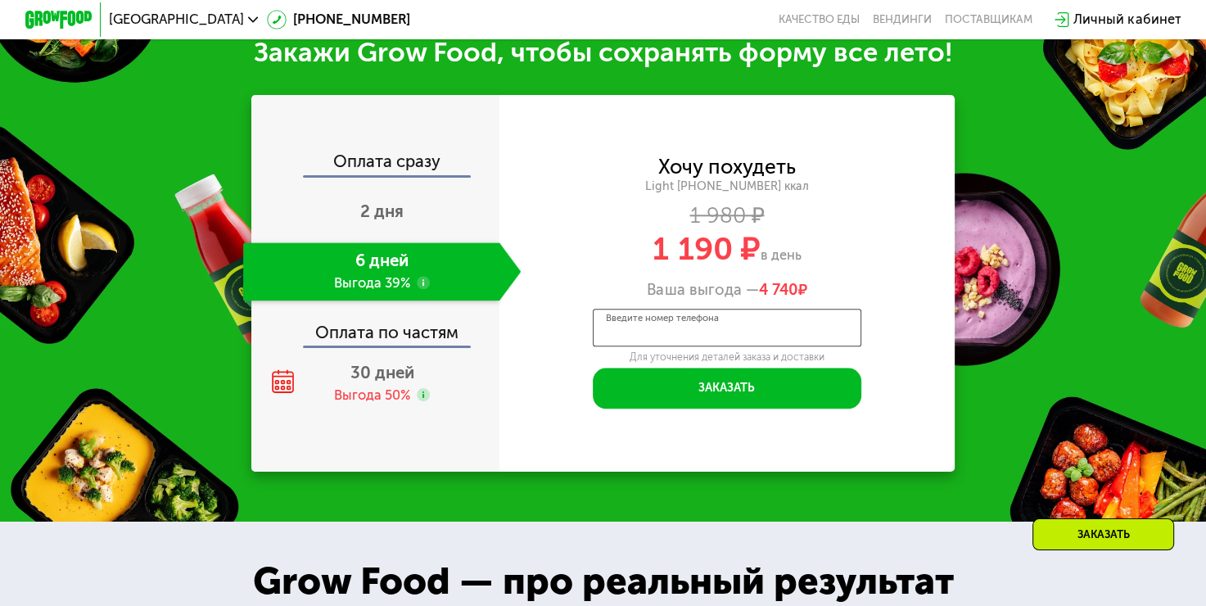
click at [809, 341] on input "Введите номер телефона" at bounding box center [727, 328] width 268 height 38
type input "**********"
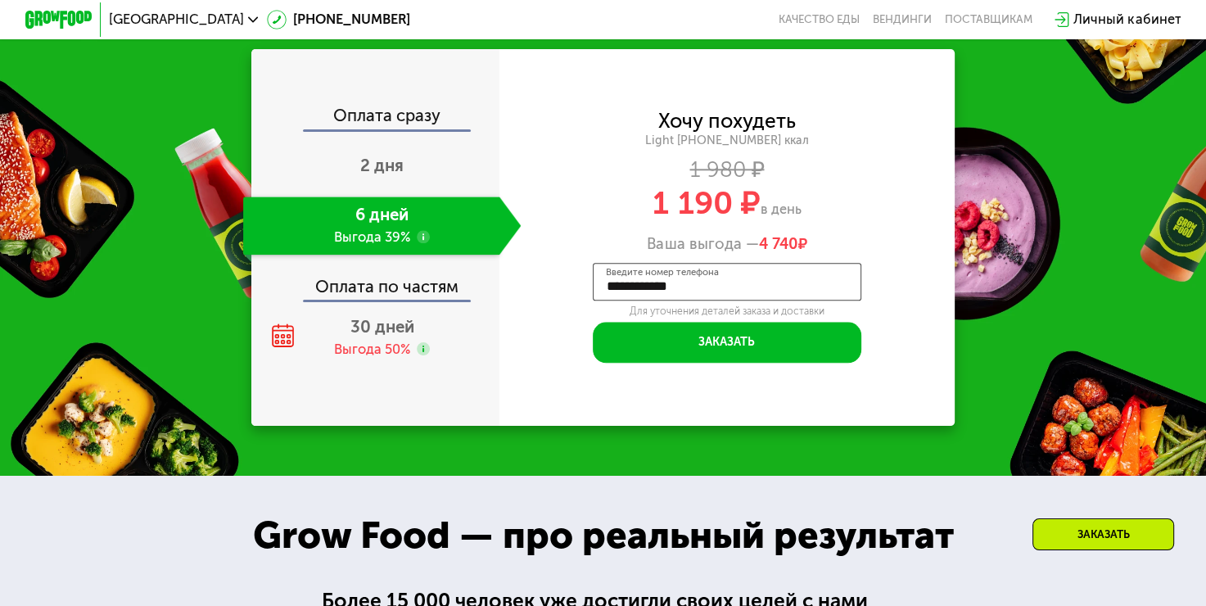
scroll to position [1754, 0]
